Goal: Transaction & Acquisition: Purchase product/service

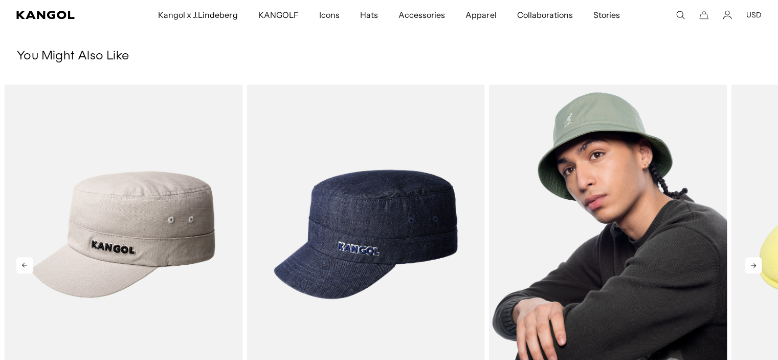
click at [607, 188] on img "3 of 5" at bounding box center [608, 233] width 239 height 299
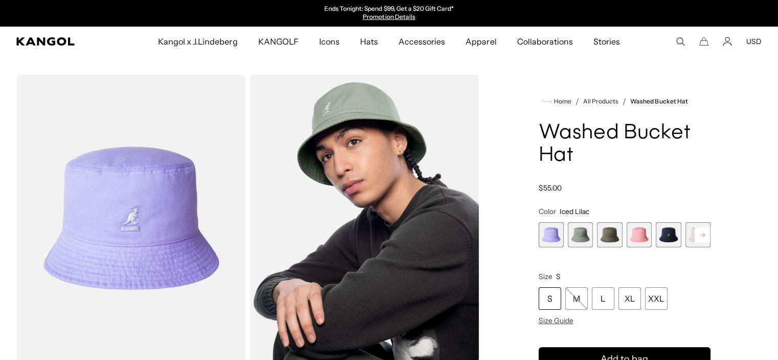
click at [646, 235] on span "4 of 13" at bounding box center [639, 234] width 25 height 25
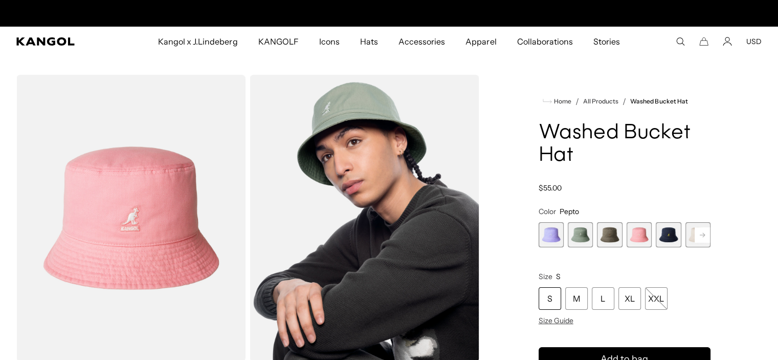
scroll to position [0, 211]
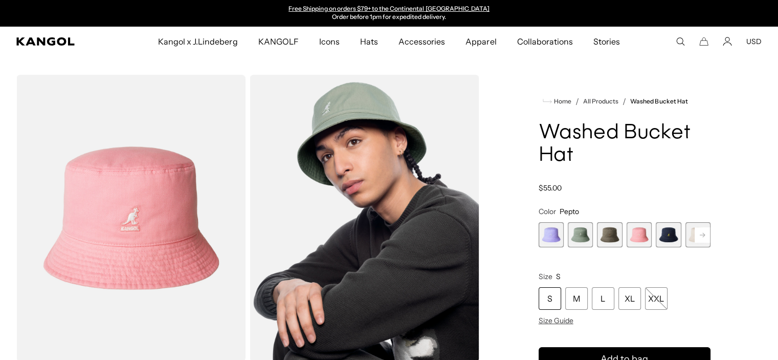
click at [698, 231] on rect at bounding box center [702, 234] width 15 height 15
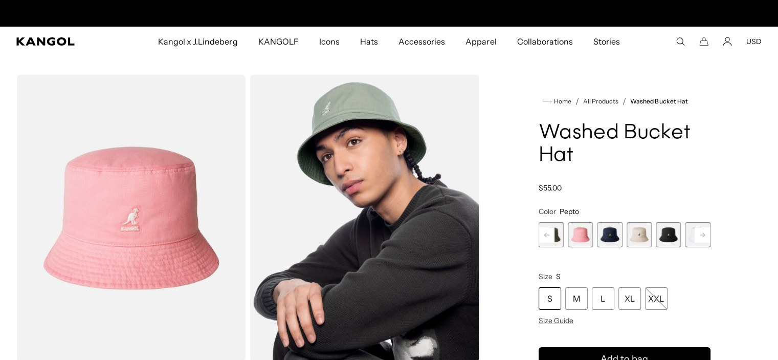
click at [698, 231] on rect at bounding box center [702, 234] width 15 height 15
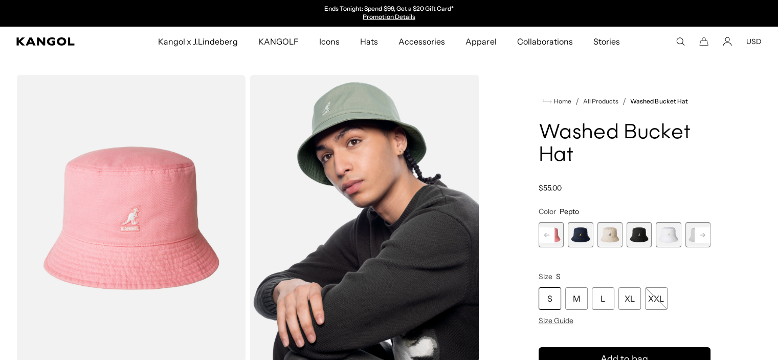
click at [698, 231] on rect at bounding box center [702, 234] width 15 height 15
click at [700, 231] on rect at bounding box center [702, 234] width 15 height 15
click at [700, 231] on span "13 of 13" at bounding box center [698, 234] width 25 height 25
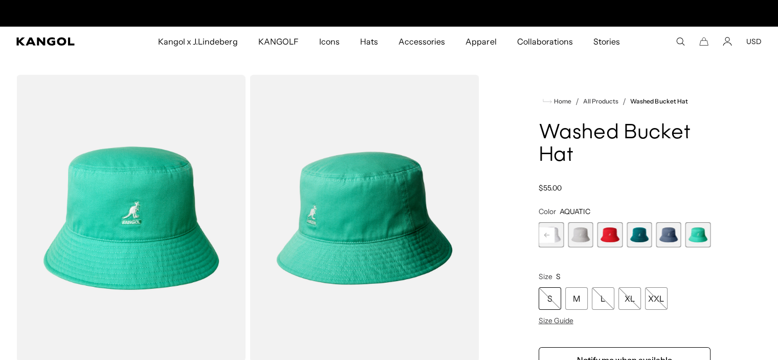
scroll to position [0, 211]
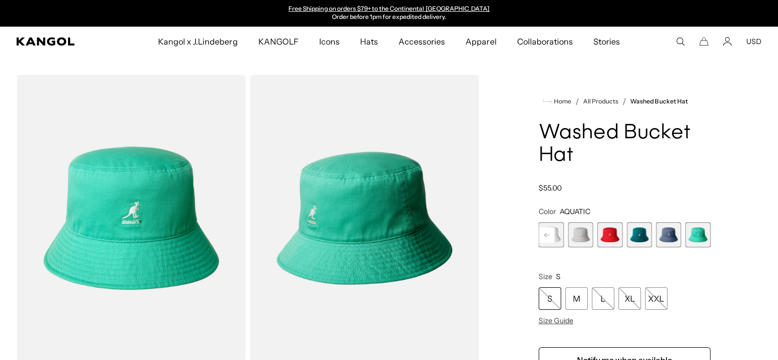
click at [661, 233] on span "12 of 13" at bounding box center [668, 234] width 25 height 25
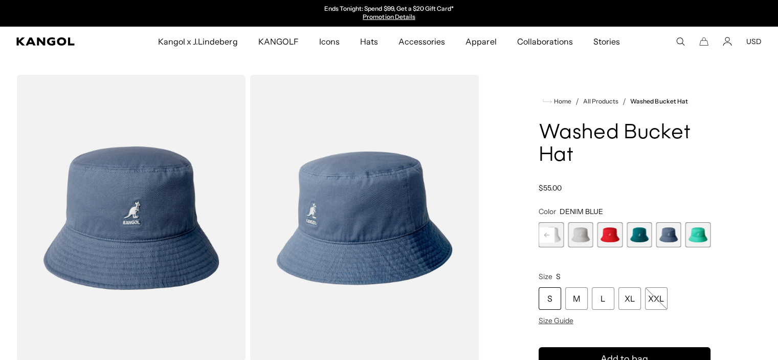
click at [644, 235] on span "11 of 13" at bounding box center [639, 234] width 25 height 25
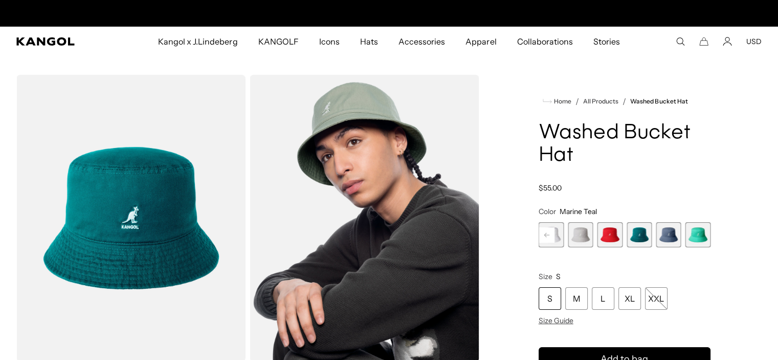
click at [604, 235] on span "10 of 13" at bounding box center [610, 234] width 25 height 25
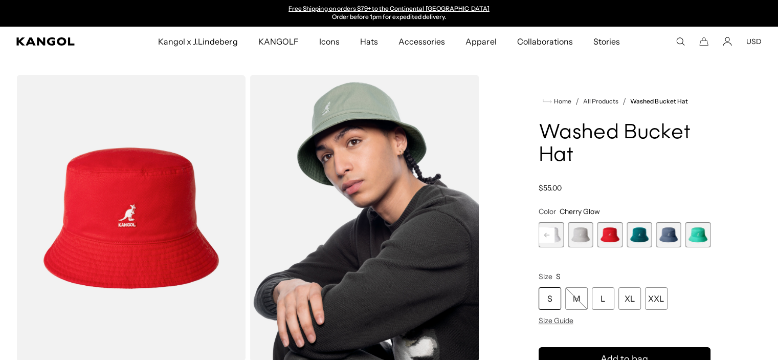
click at [641, 234] on span "11 of 13" at bounding box center [639, 234] width 25 height 25
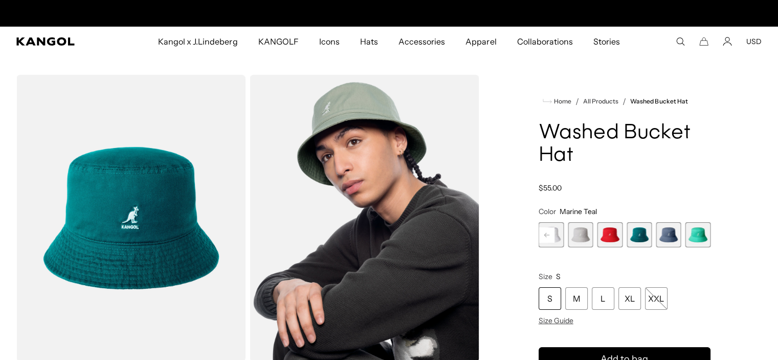
click at [700, 233] on span "13 of 13" at bounding box center [698, 234] width 25 height 25
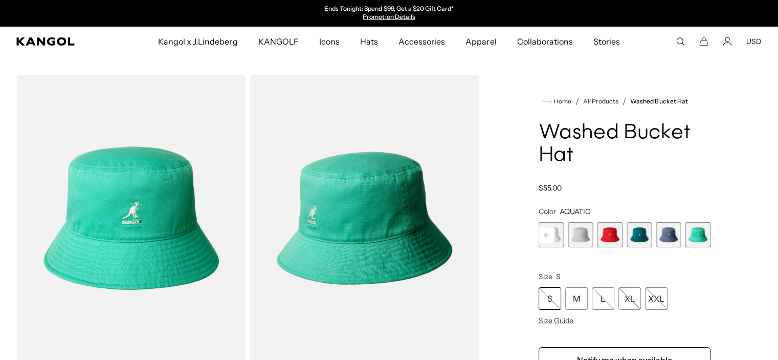
click at [546, 233] on icon at bounding box center [547, 234] width 5 height 4
click at [546, 232] on icon at bounding box center [547, 234] width 5 height 4
click at [546, 232] on rect at bounding box center [546, 234] width 15 height 15
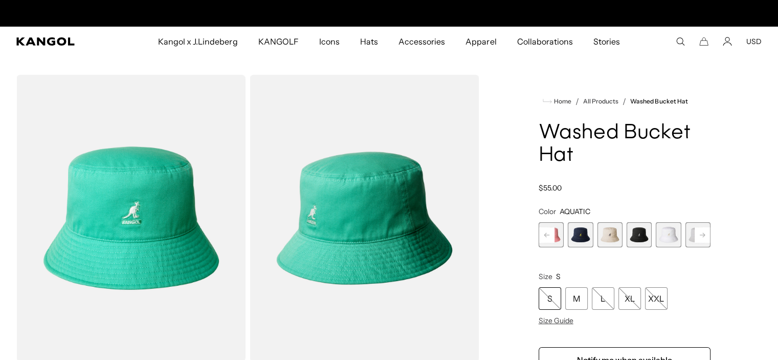
scroll to position [0, 211]
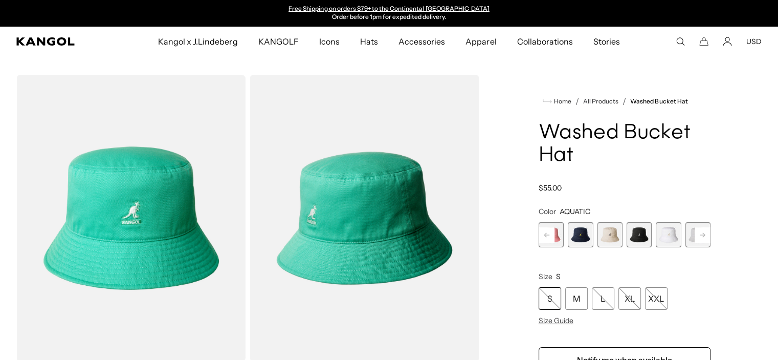
click at [546, 232] on rect at bounding box center [546, 234] width 15 height 15
click at [581, 235] on span "4 of 13" at bounding box center [580, 234] width 25 height 25
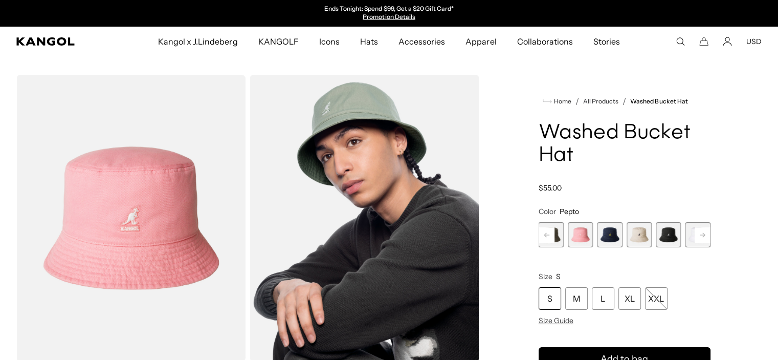
click at [545, 236] on rect at bounding box center [546, 234] width 15 height 15
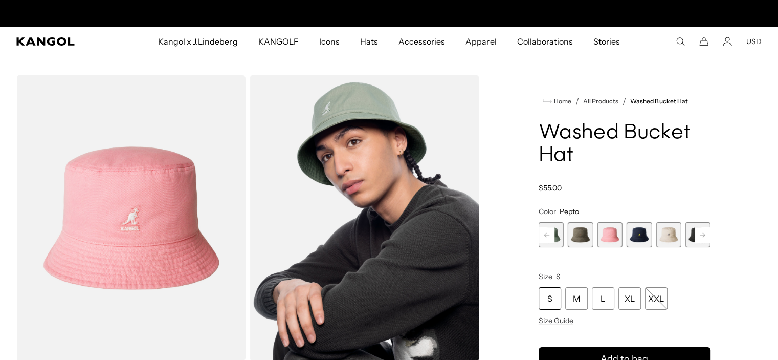
click at [545, 236] on rect at bounding box center [546, 234] width 15 height 15
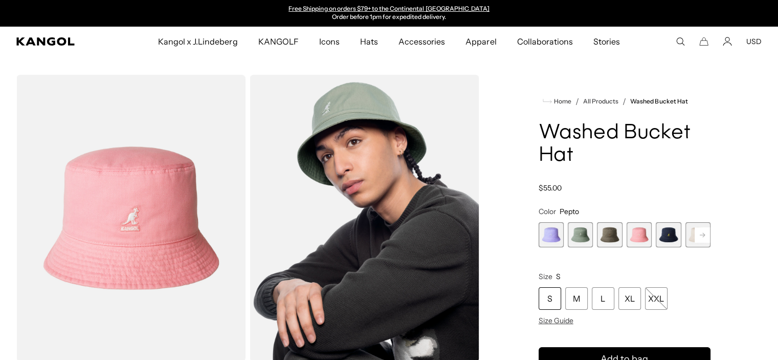
click at [545, 236] on span "1 of 13" at bounding box center [551, 234] width 25 height 25
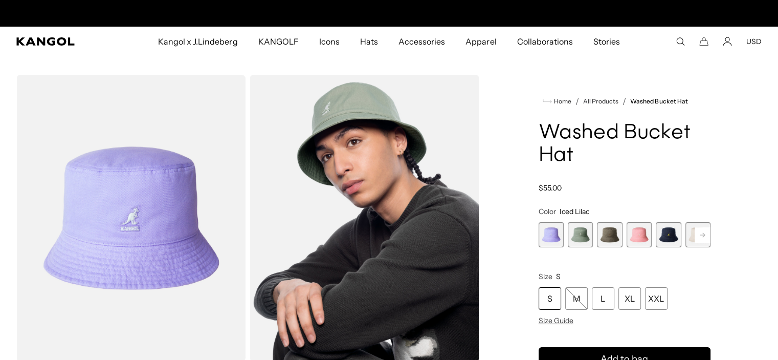
scroll to position [0, 211]
